Goal: Information Seeking & Learning: Learn about a topic

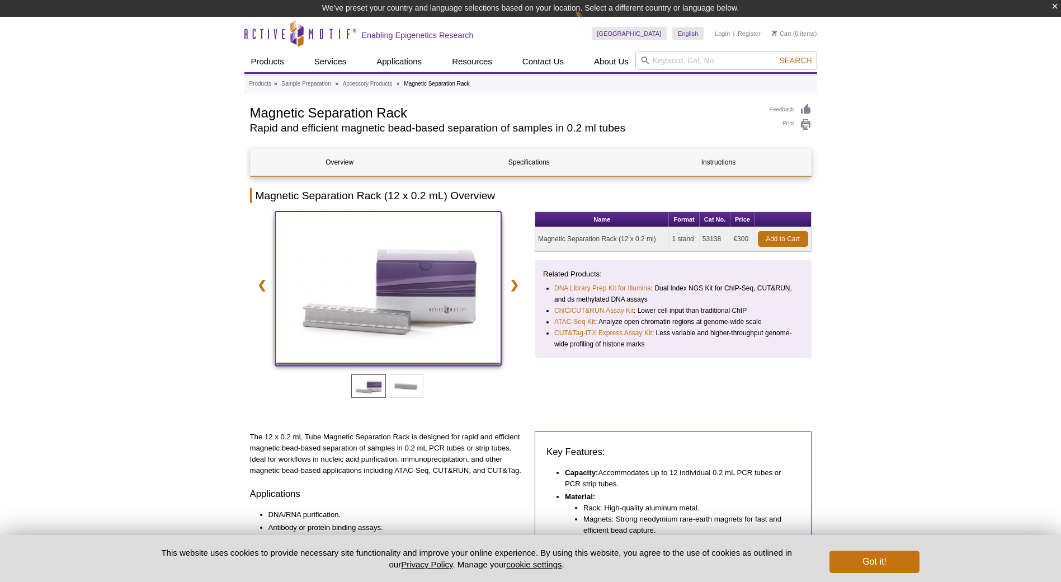
click at [385, 294] on img at bounding box center [388, 286] width 226 height 151
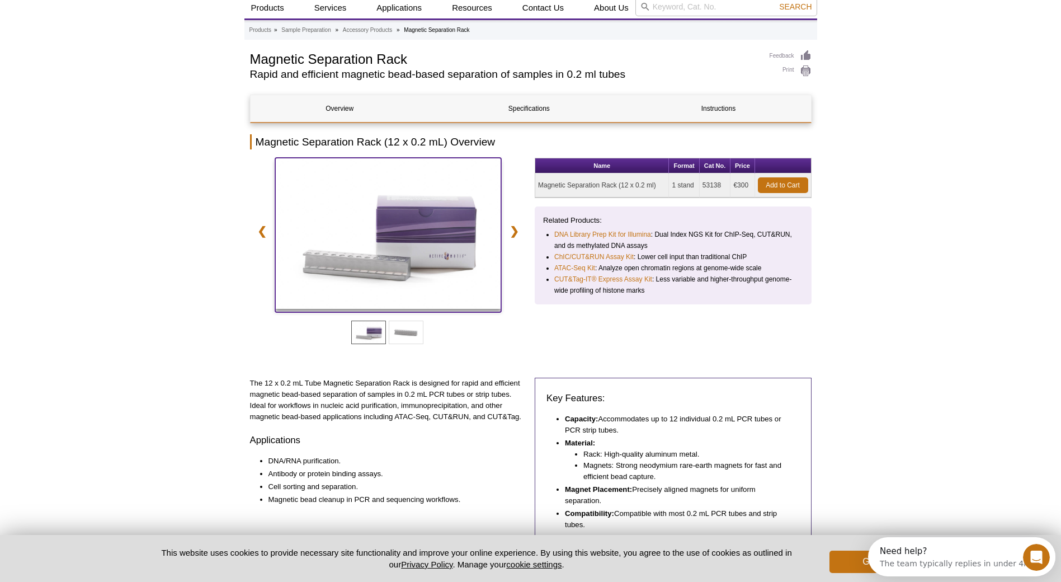
scroll to position [56, 0]
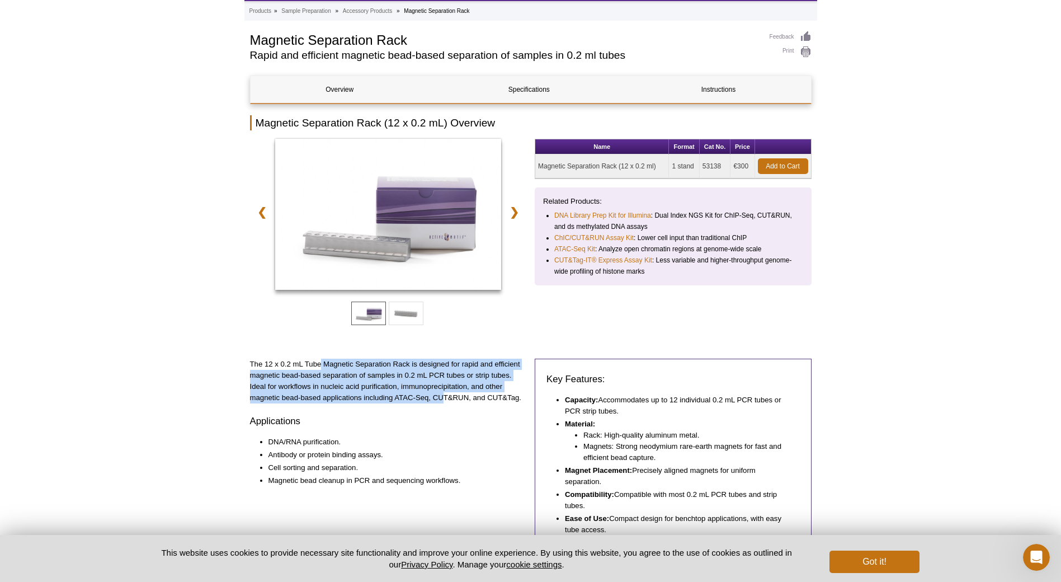
drag, startPoint x: 321, startPoint y: 365, endPoint x: 445, endPoint y: 393, distance: 126.6
click at [445, 393] on p "The 12 x 0.2 mL Tube Magnetic Separation Rack is designed for rapid and efficie…" at bounding box center [388, 380] width 277 height 45
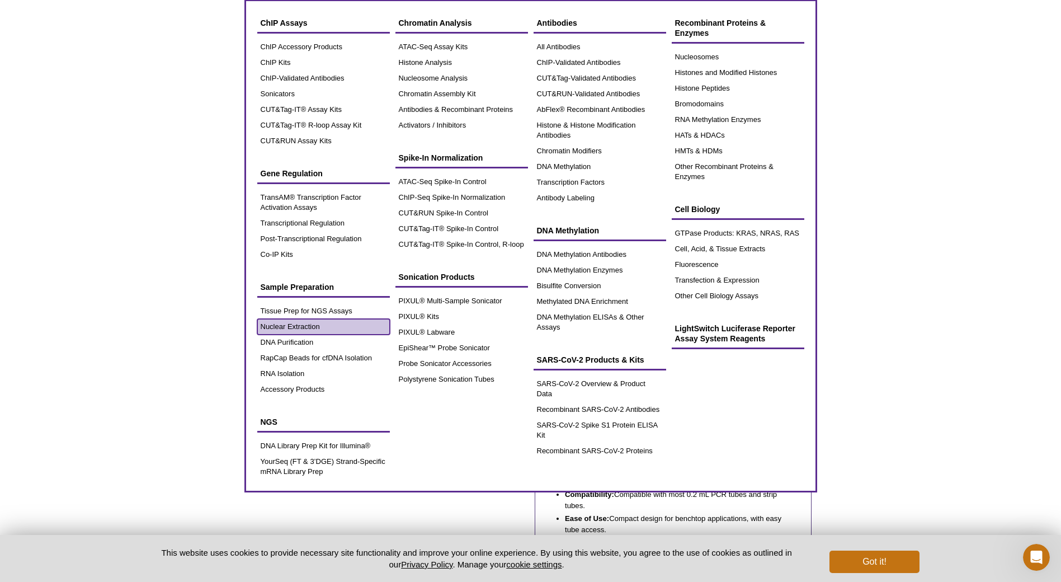
click at [306, 327] on link "Nuclear Extraction" at bounding box center [323, 327] width 133 height 16
click at [283, 346] on link "DNA Purification" at bounding box center [323, 342] width 133 height 16
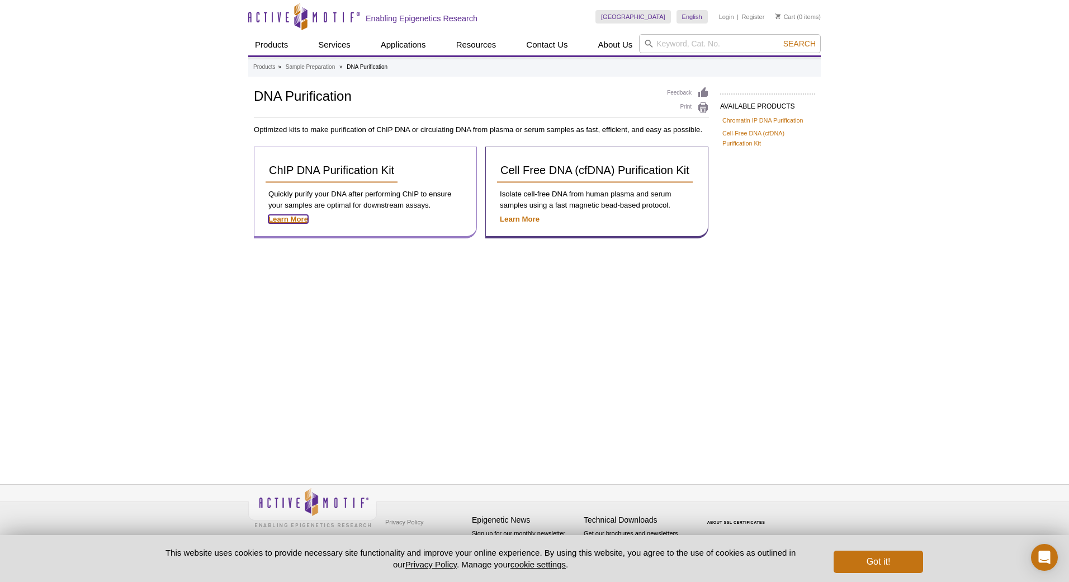
click at [284, 219] on strong "Learn More" at bounding box center [288, 219] width 40 height 8
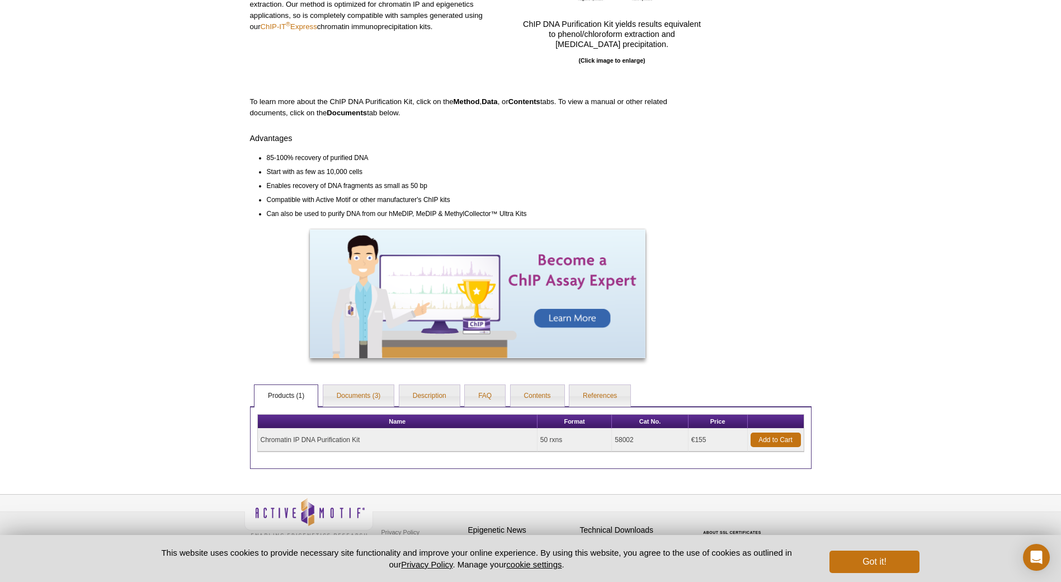
scroll to position [215, 0]
